Goal: Task Accomplishment & Management: Manage account settings

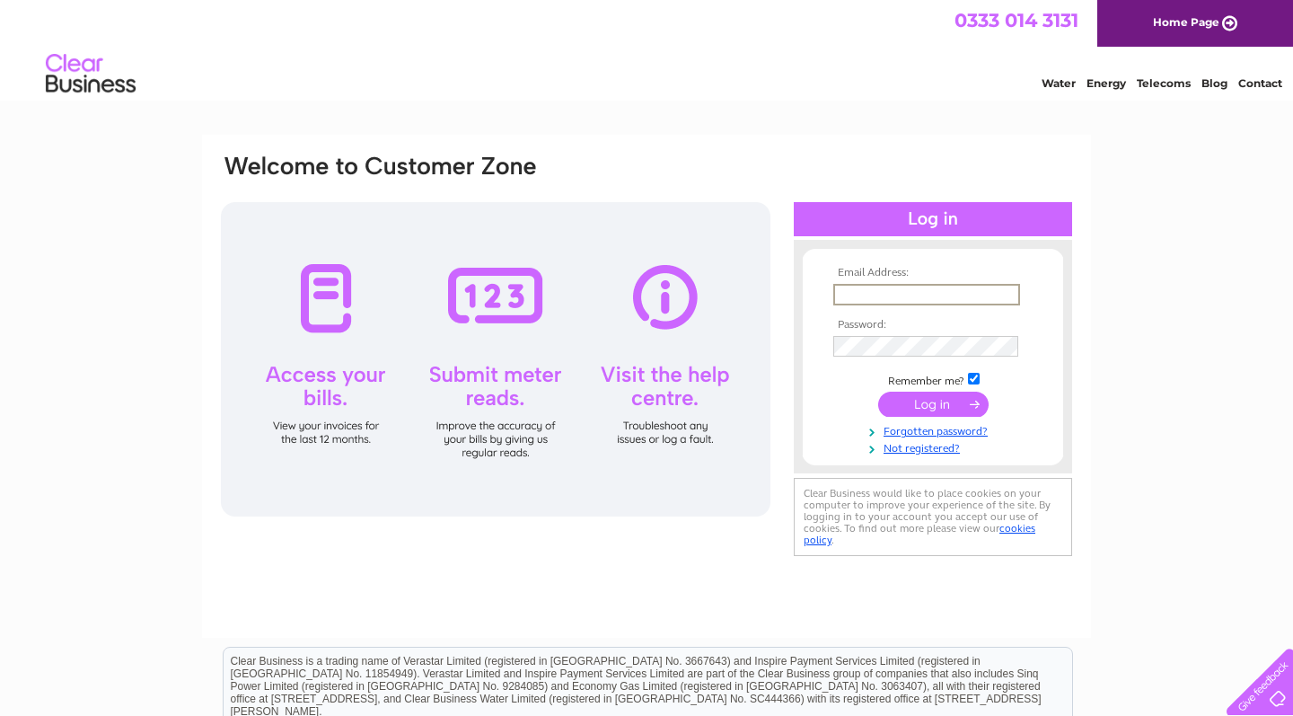
type input "info@oraclehairandbeauty.co.uk"
click at [933, 402] on input "submit" at bounding box center [933, 404] width 110 height 25
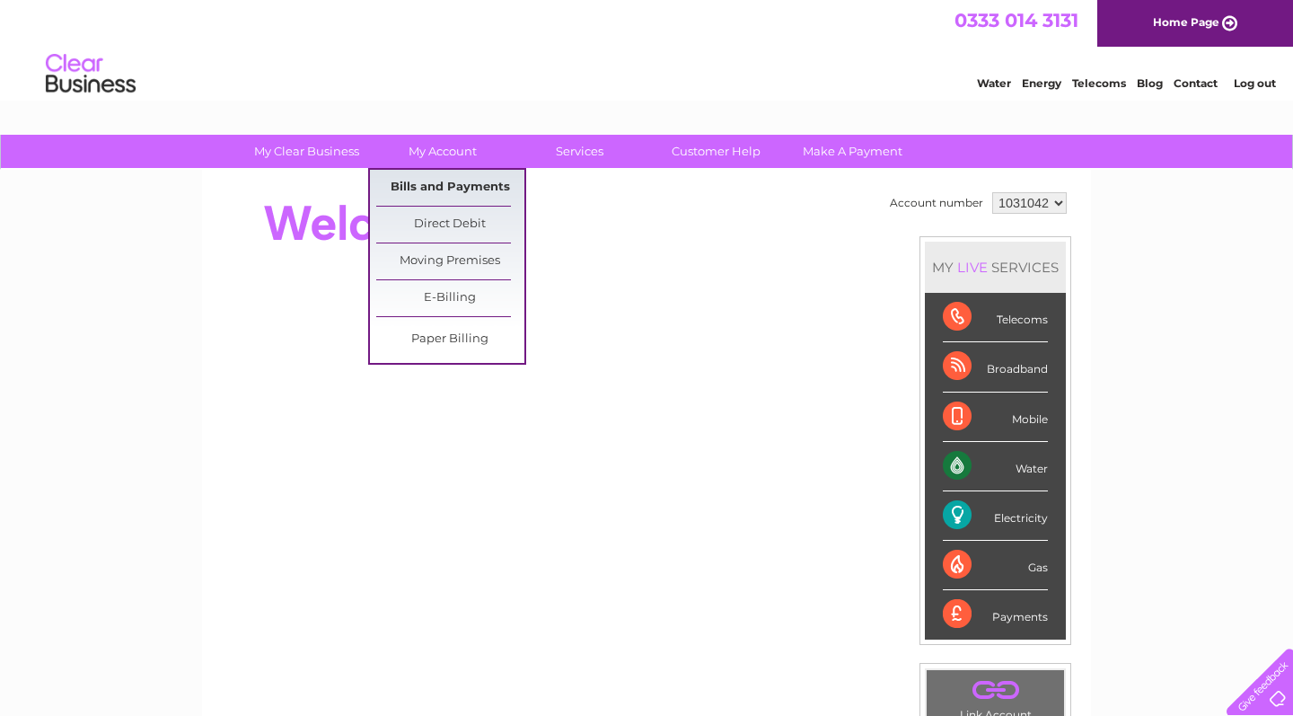
click at [439, 185] on link "Bills and Payments" at bounding box center [450, 188] width 148 height 36
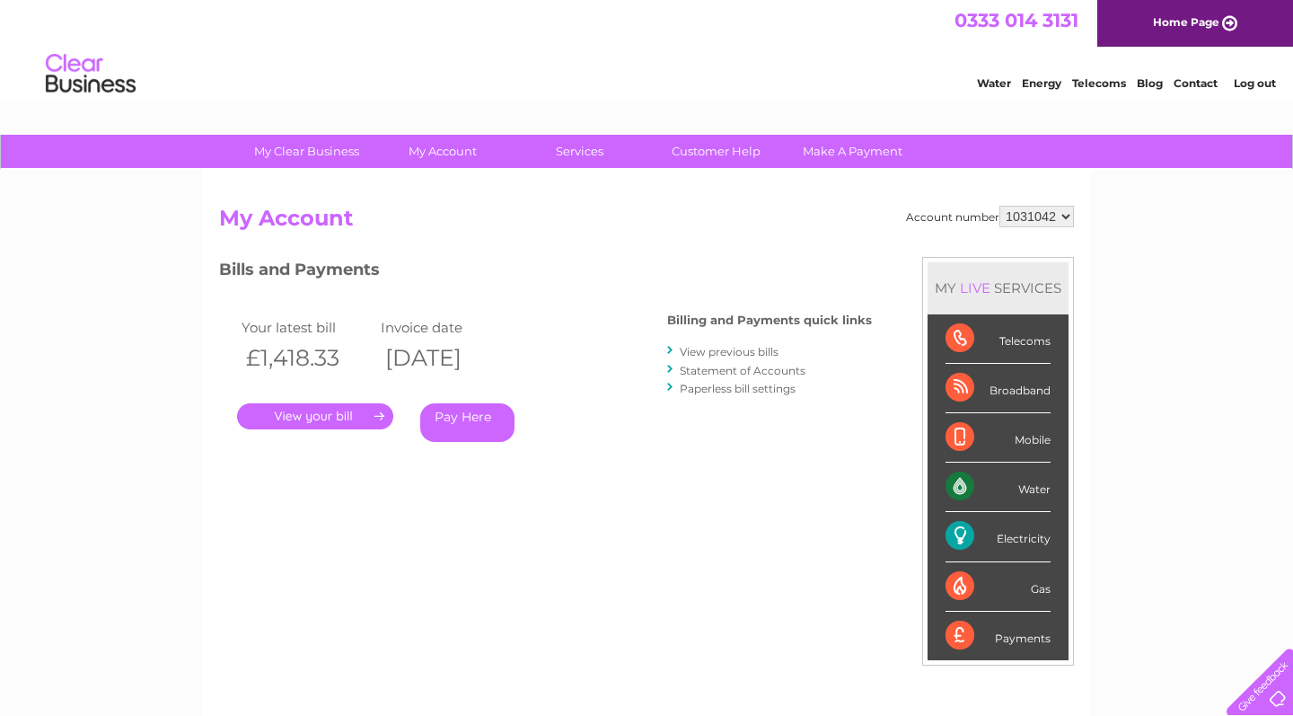
click at [329, 410] on link "." at bounding box center [315, 416] width 156 height 26
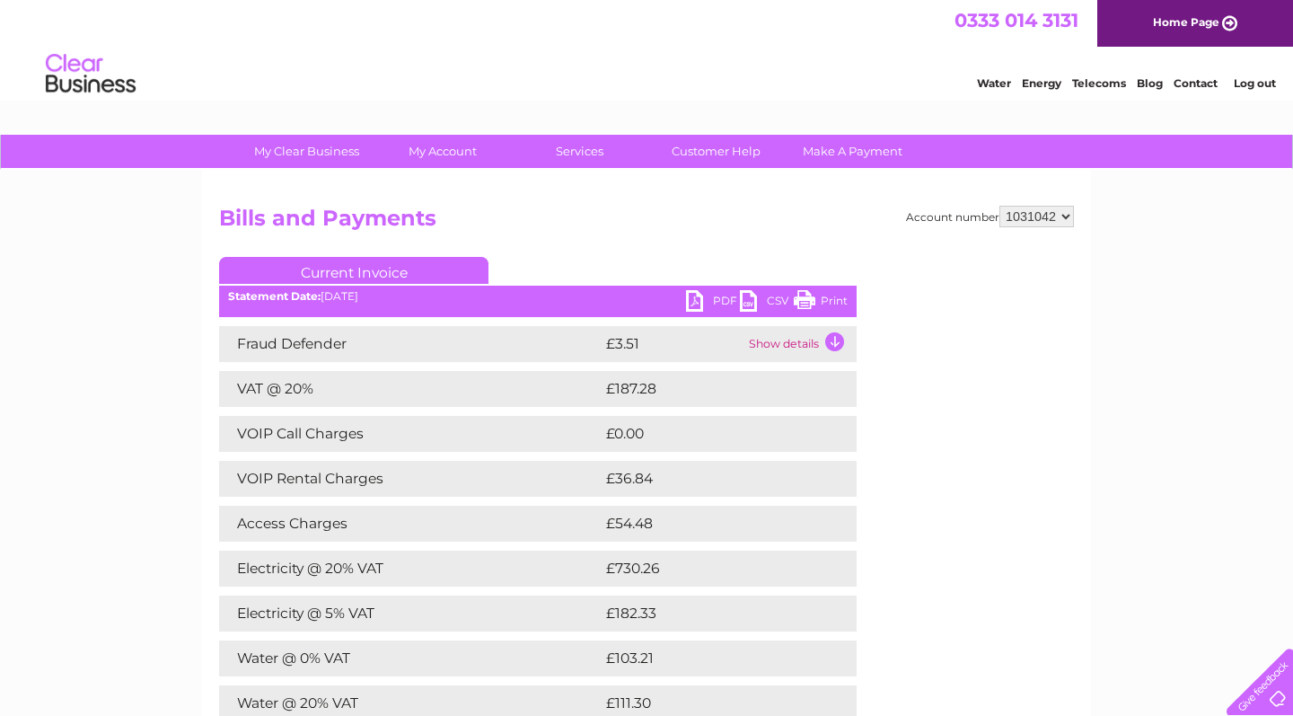
click at [697, 299] on link "PDF" at bounding box center [713, 303] width 54 height 26
